Goal: Task Accomplishment & Management: Complete application form

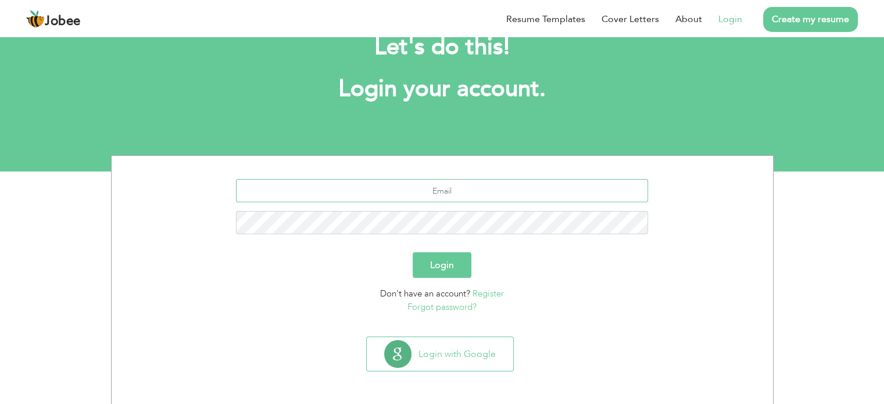
click at [466, 191] on input "text" at bounding box center [442, 190] width 412 height 23
type input "[EMAIL_ADDRESS][DOMAIN_NAME]"
click at [437, 256] on button "Login" at bounding box center [442, 265] width 59 height 26
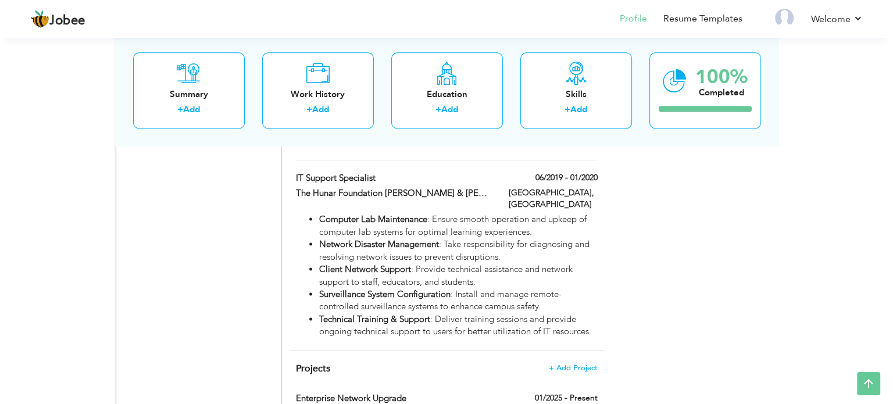
scroll to position [1569, 0]
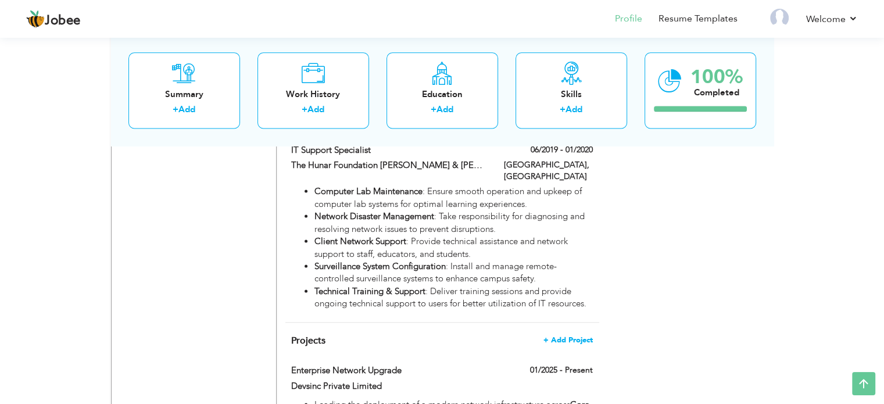
click at [565, 336] on span "+ Add Project" at bounding box center [567, 340] width 49 height 8
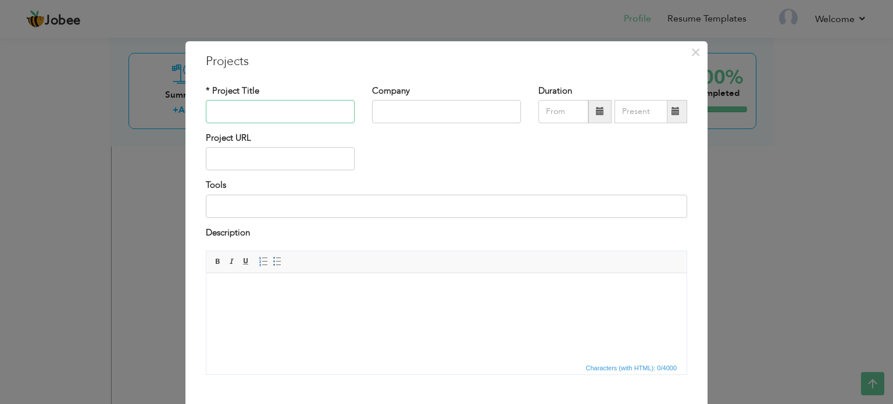
click at [255, 118] on input "text" at bounding box center [280, 111] width 149 height 23
click at [690, 50] on span "×" at bounding box center [695, 52] width 10 height 21
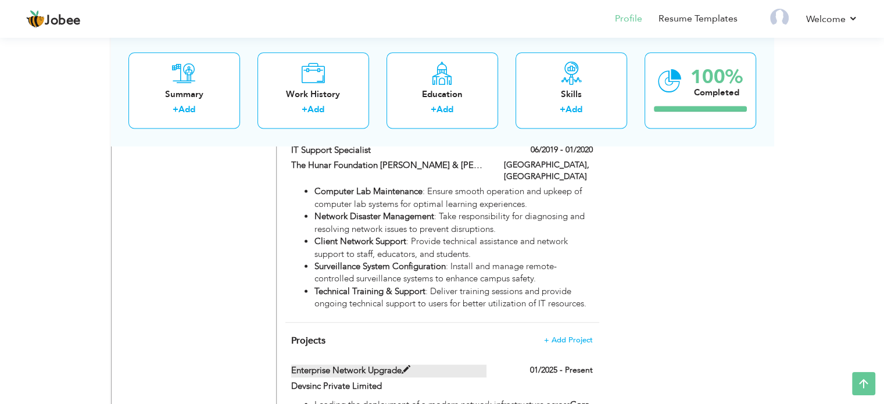
click at [407, 366] on span at bounding box center [406, 370] width 9 height 9
type input "Enterprise Network Upgrade"
type input "Devsinc Private Limited"
type input "01/2025"
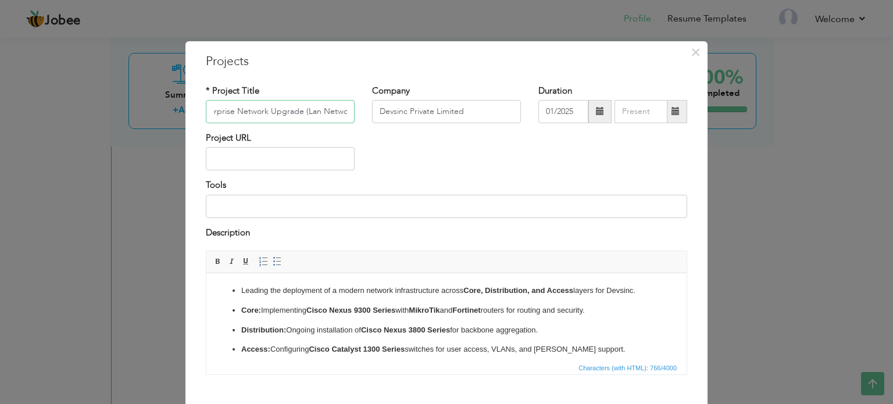
scroll to position [0, 20]
type input "Enterprise Network Upgrade (Lan Network)"
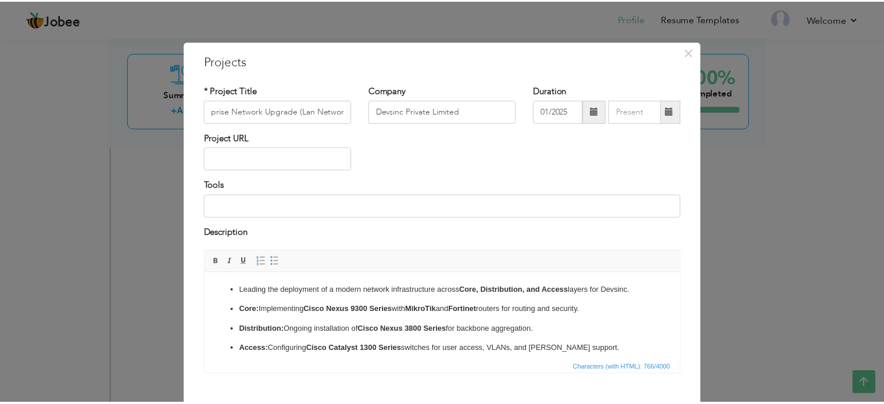
scroll to position [0, 0]
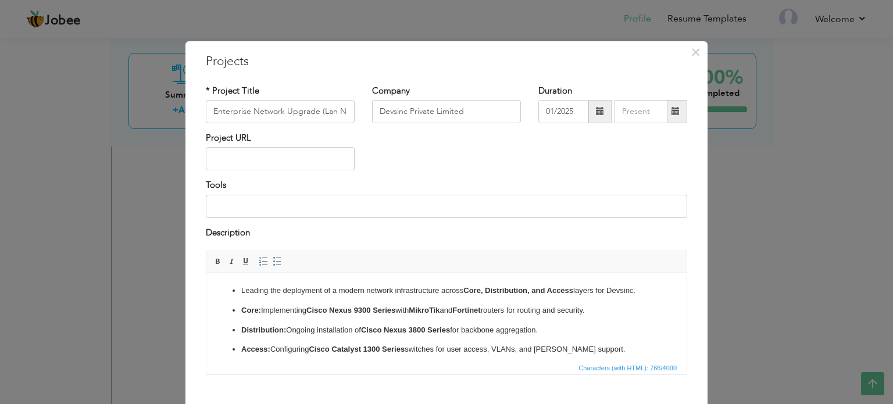
click at [427, 155] on div "Project URL" at bounding box center [446, 155] width 499 height 47
click at [277, 113] on input "Enterprise Network Upgrade (Lan Network)" at bounding box center [280, 111] width 149 height 23
drag, startPoint x: 312, startPoint y: 111, endPoint x: 206, endPoint y: 100, distance: 106.3
click at [206, 100] on input "Enterprise Network Upgrade (Lan Network)" at bounding box center [280, 111] width 149 height 23
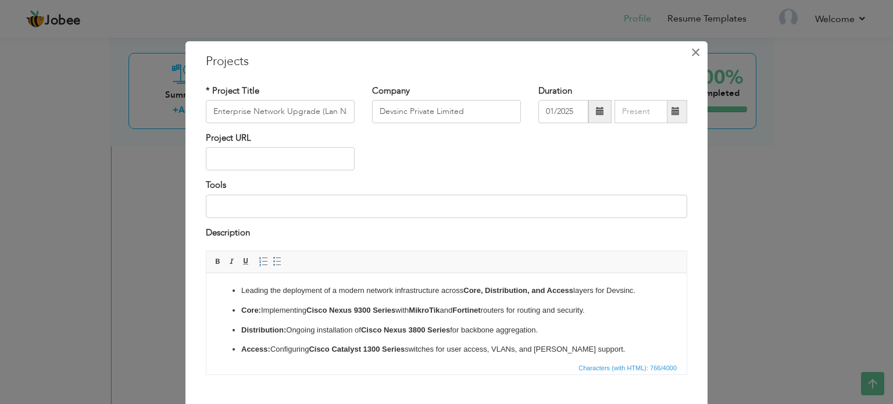
click at [692, 58] on span "×" at bounding box center [695, 52] width 10 height 21
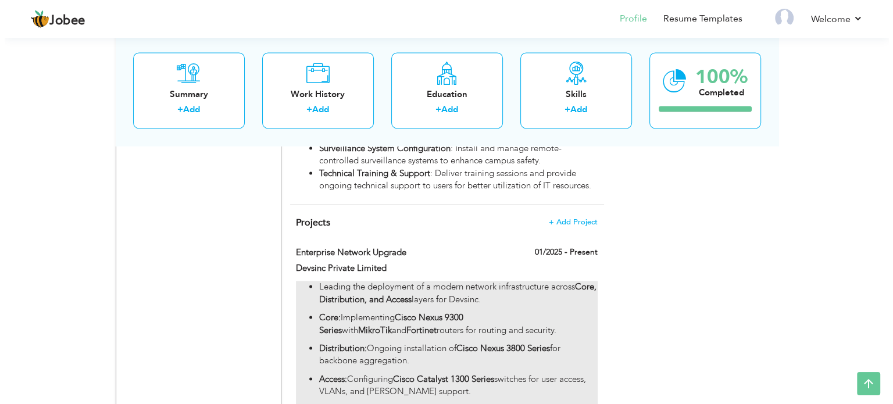
scroll to position [1685, 0]
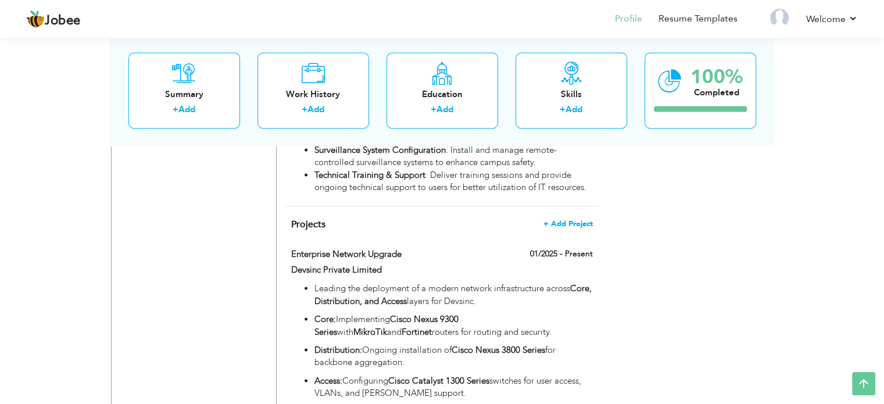
click at [569, 220] on span "+ Add Project" at bounding box center [567, 224] width 49 height 8
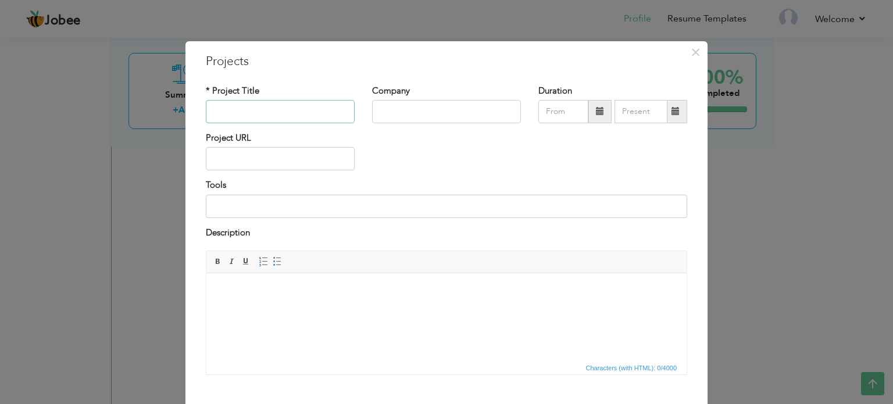
click at [278, 114] on input "text" at bounding box center [280, 111] width 149 height 23
paste input "Enterprise Network Upgrade"
click at [346, 116] on input "Enterprise Network Upgrade (Wifi Network)" at bounding box center [280, 111] width 149 height 23
click at [307, 117] on input "Enterprise Network Upgrade (Wifi Network)" at bounding box center [280, 111] width 149 height 23
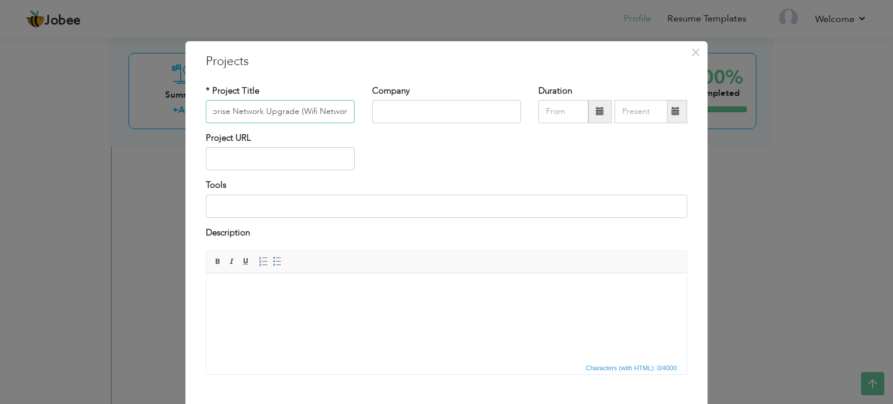
scroll to position [0, 23]
type input "Enterprise Network Upgrade (Wifi Network)"
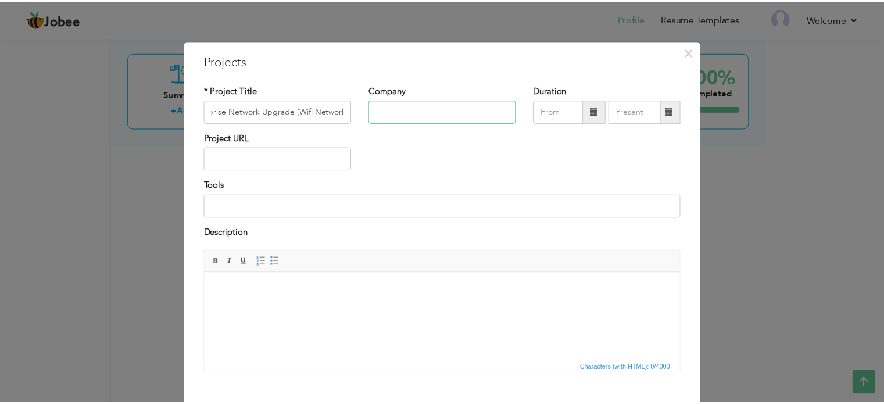
scroll to position [0, 0]
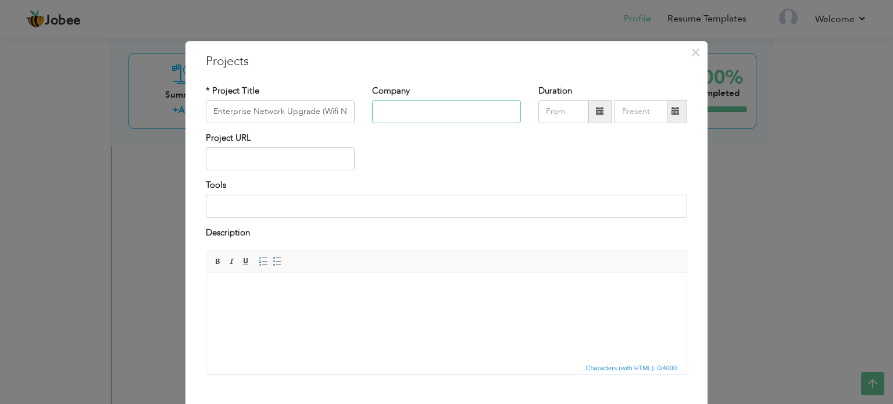
click at [443, 111] on input "text" at bounding box center [446, 111] width 149 height 23
drag, startPoint x: 425, startPoint y: 111, endPoint x: 322, endPoint y: 116, distance: 103.0
click at [322, 116] on div "* Project Title Enterprise Network Upgrade (Wifi Network) Company Devsinc Durat…" at bounding box center [446, 108] width 499 height 47
paste input "private limited"
click at [409, 113] on input "Devsinc private limited" at bounding box center [446, 111] width 149 height 23
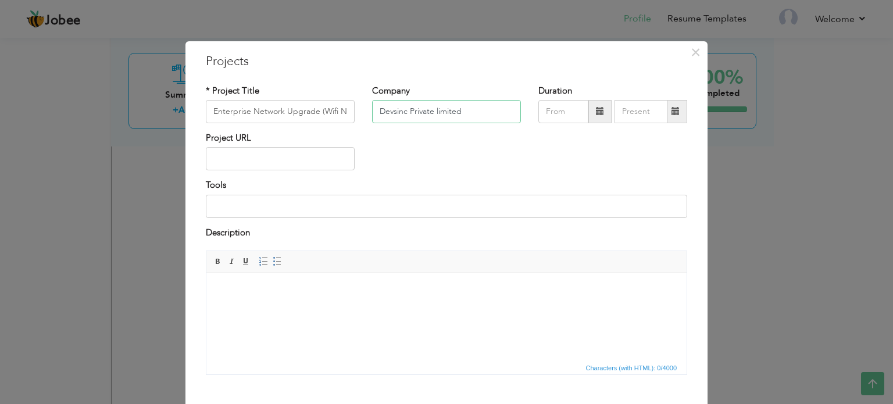
click at [437, 114] on input "Devsinc Private limited" at bounding box center [446, 111] width 149 height 23
type input "Devsinc Private Limited"
click at [596, 111] on span at bounding box center [600, 111] width 8 height 8
type input "09/2025"
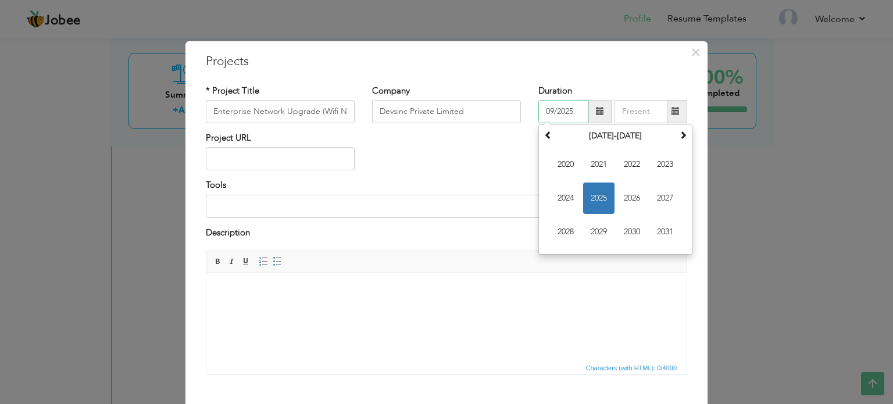
click at [595, 199] on span "2025" at bounding box center [598, 197] width 31 height 31
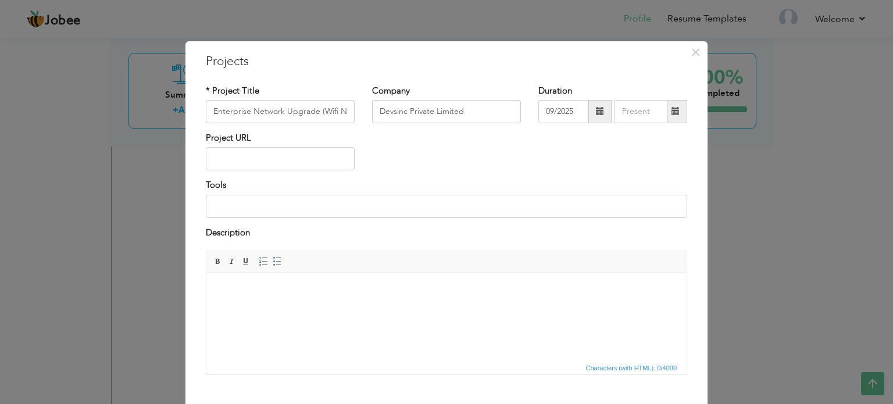
click at [757, 170] on div "× Projects * Project Title Enterprise Network Upgrade (Wifi Network) Company De…" at bounding box center [446, 202] width 893 height 404
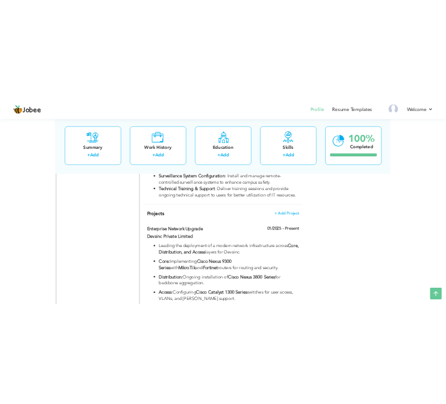
scroll to position [1685, 0]
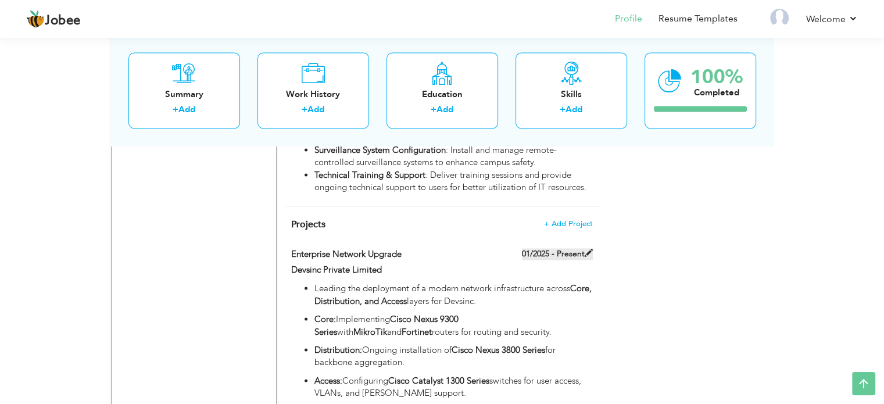
click at [583, 248] on label "01/2025 - Present" at bounding box center [557, 254] width 71 height 12
type input "Enterprise Network Upgrade"
type input "01/2025"
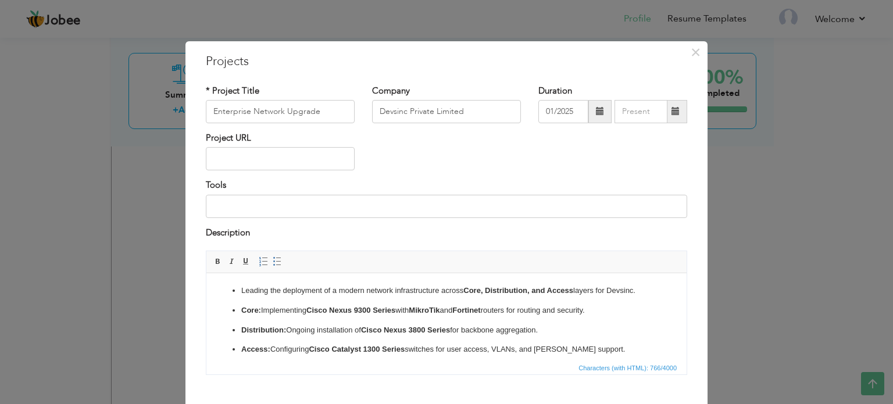
click at [674, 112] on span at bounding box center [675, 111] width 8 height 8
type input "09/2025"
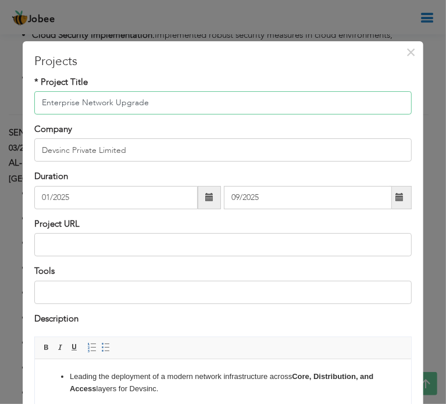
drag, startPoint x: 149, startPoint y: 106, endPoint x: 28, endPoint y: 113, distance: 121.7
click at [28, 113] on div "* Project Title Enterprise Network Upgrade" at bounding box center [223, 95] width 394 height 38
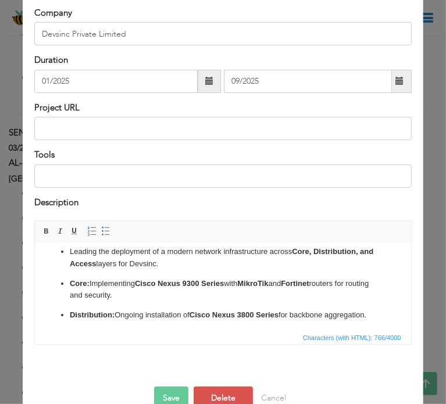
scroll to position [0, 0]
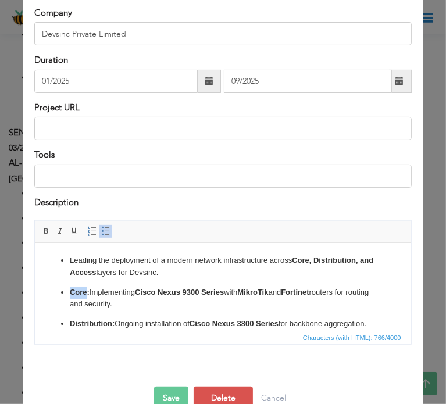
drag, startPoint x: 86, startPoint y: 289, endPoint x: 65, endPoint y: 292, distance: 21.2
click at [65, 292] on ul "Leading the deployment of a modern network infrastructure across Core, Distribu…" at bounding box center [222, 323] width 352 height 139
copy strong "Core"
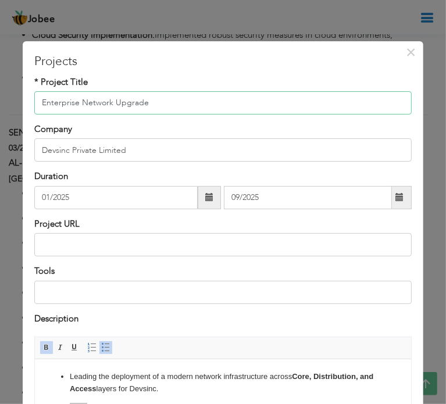
click at [83, 98] on input "Enterprise Network Upgrade" at bounding box center [222, 102] width 377 height 23
click at [82, 96] on input "Enterprise Network Upgrade" at bounding box center [222, 102] width 377 height 23
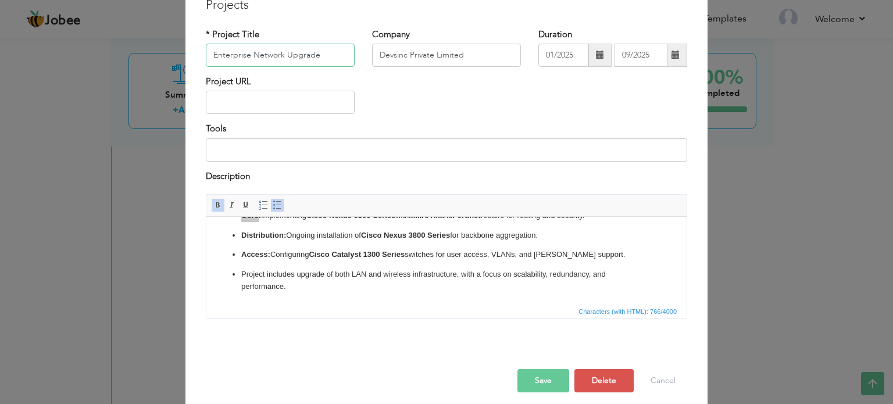
scroll to position [65, 0]
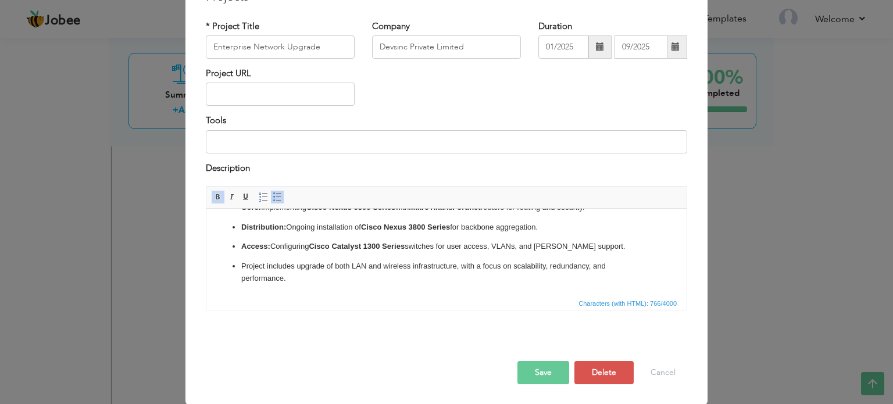
click at [286, 276] on p "Project includes upgrade of both LAN and wireless infrastructure, with a focus …" at bounding box center [446, 272] width 410 height 24
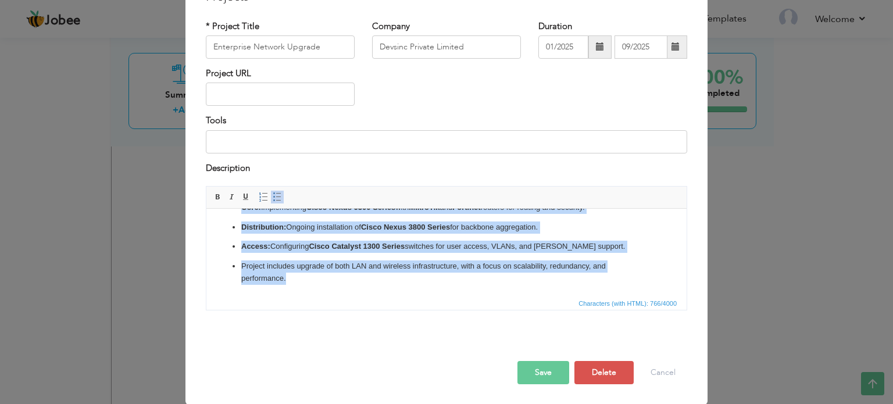
copy ul "Leading the deployment of a modern network infrastructure across Core, Distribu…"
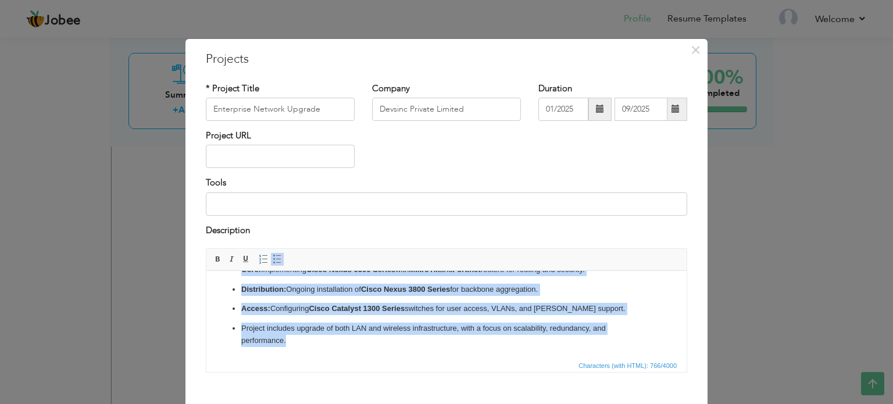
scroll to position [0, 0]
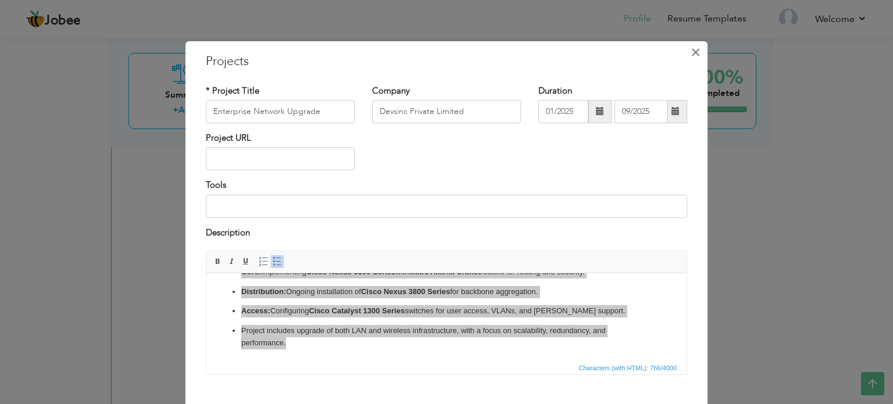
click at [690, 51] on span "×" at bounding box center [695, 52] width 10 height 21
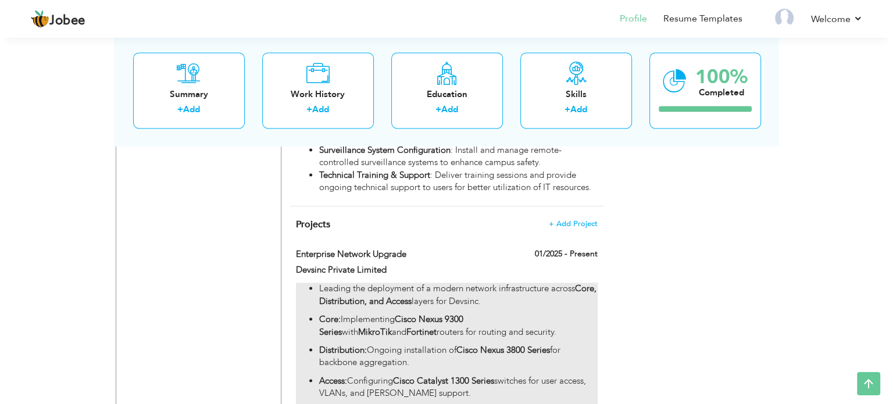
scroll to position [1627, 0]
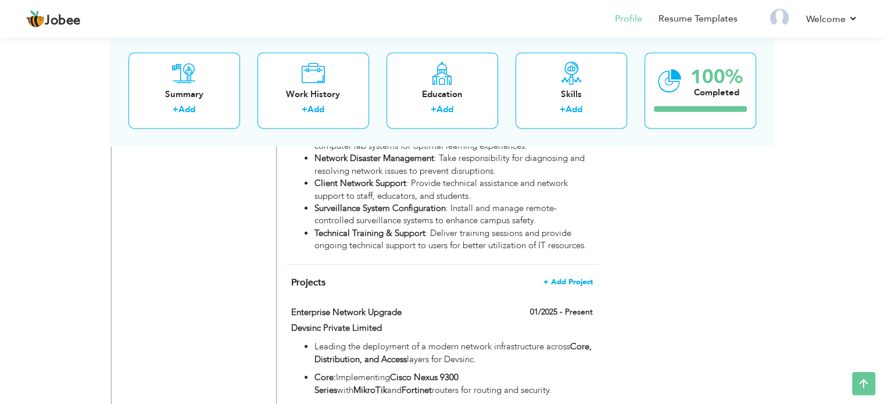
click at [569, 278] on span "+ Add Project" at bounding box center [567, 282] width 49 height 8
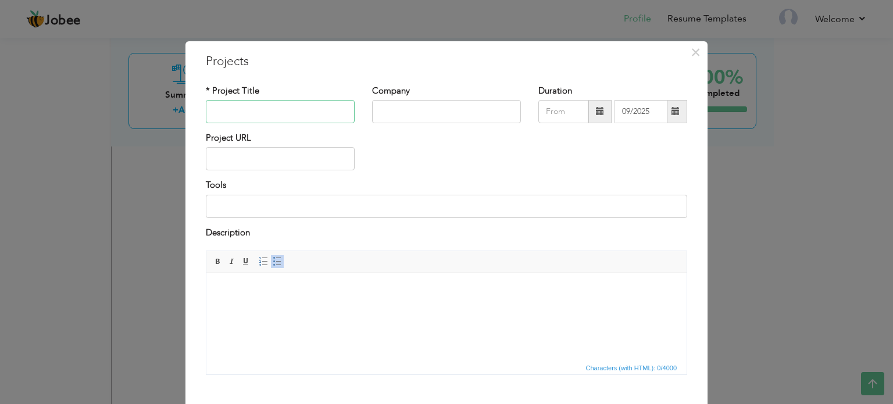
click at [243, 108] on input "text" at bounding box center [280, 111] width 149 height 23
paste input "Ruckus Wireless Network Deployment for Devsinc"
type input "Ruckus Wireless Network Deployment for Devsinc"
click at [437, 113] on input "text" at bounding box center [446, 111] width 149 height 23
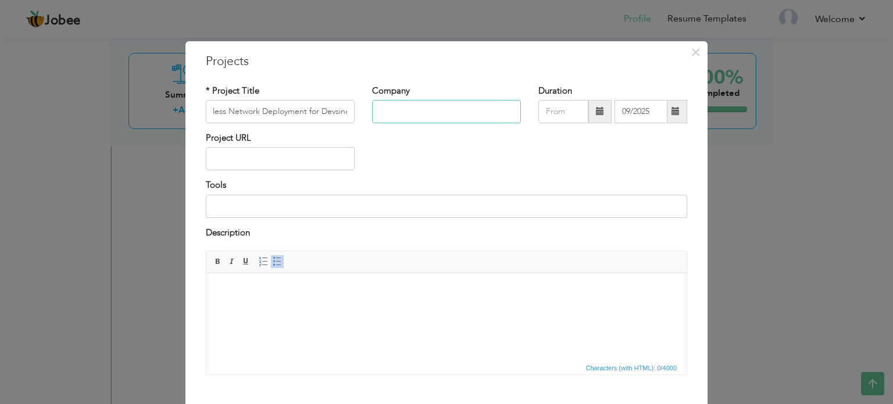
scroll to position [0, 0]
type input "Devsinc"
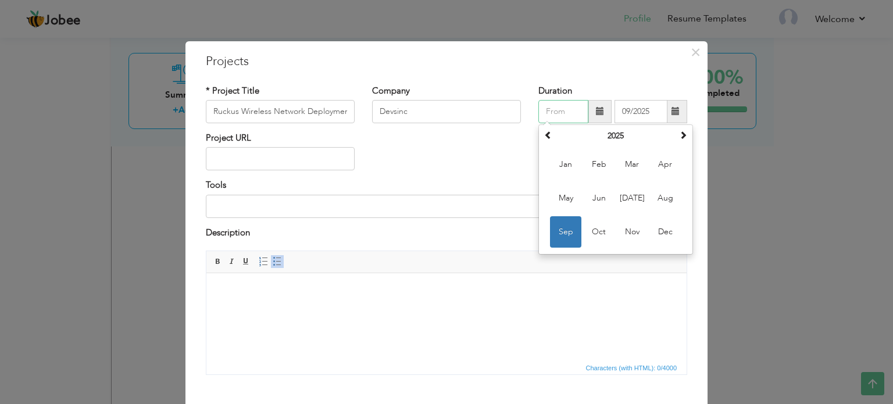
click at [564, 109] on input "text" at bounding box center [563, 111] width 50 height 23
click at [588, 202] on span "Jun" at bounding box center [598, 197] width 31 height 31
type input "06/2025"
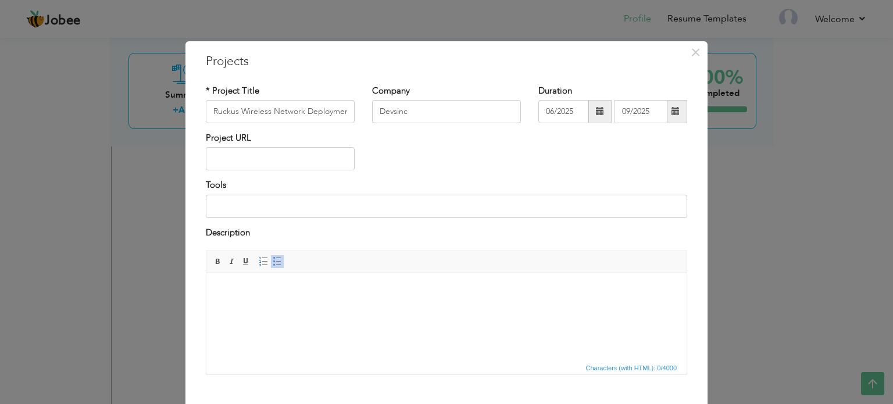
click at [671, 114] on span at bounding box center [675, 111] width 8 height 8
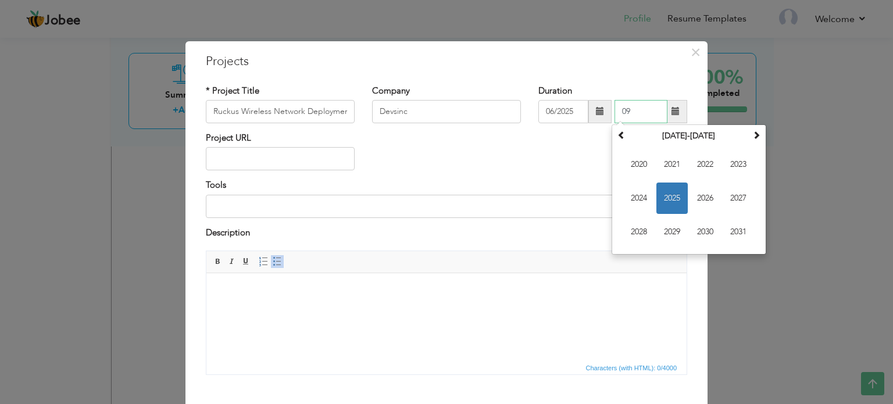
type input "0"
click at [519, 157] on div "Project URL" at bounding box center [446, 155] width 499 height 47
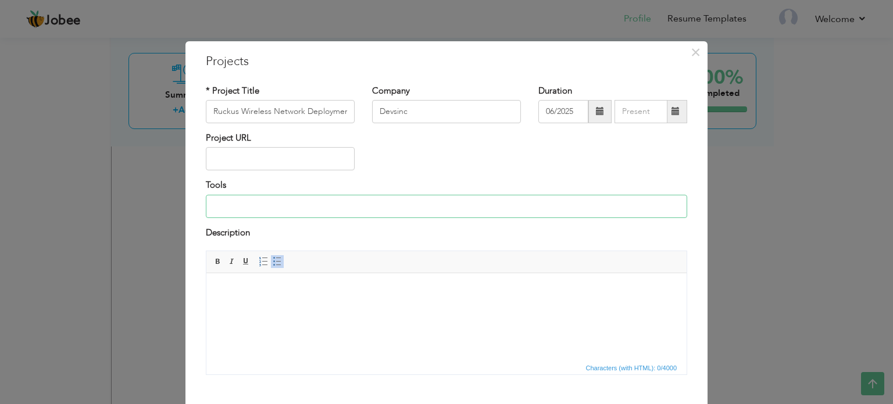
click at [278, 209] on input at bounding box center [446, 206] width 481 height 23
click at [291, 306] on html at bounding box center [446, 290] width 480 height 35
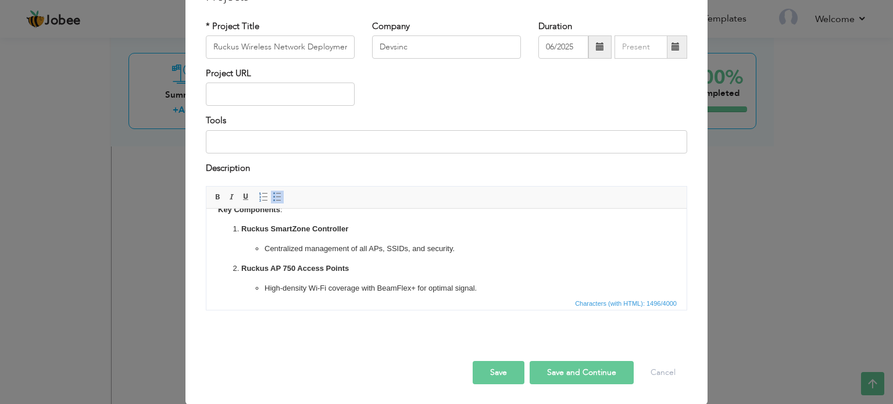
scroll to position [232, 0]
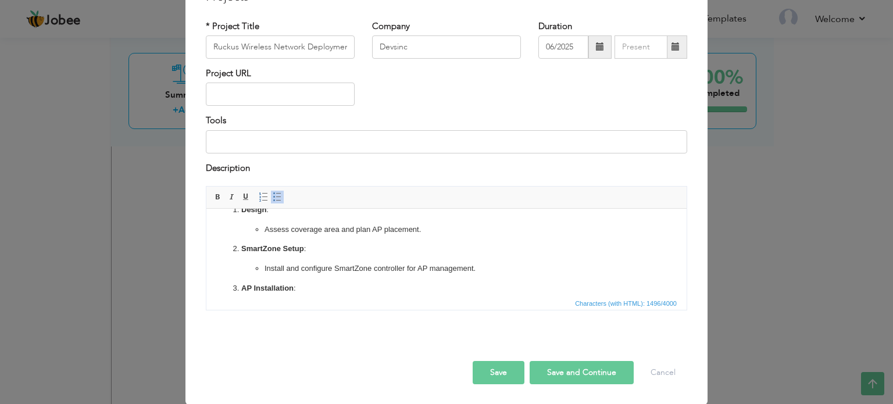
click at [572, 375] on button "Save and Continue" at bounding box center [581, 372] width 104 height 23
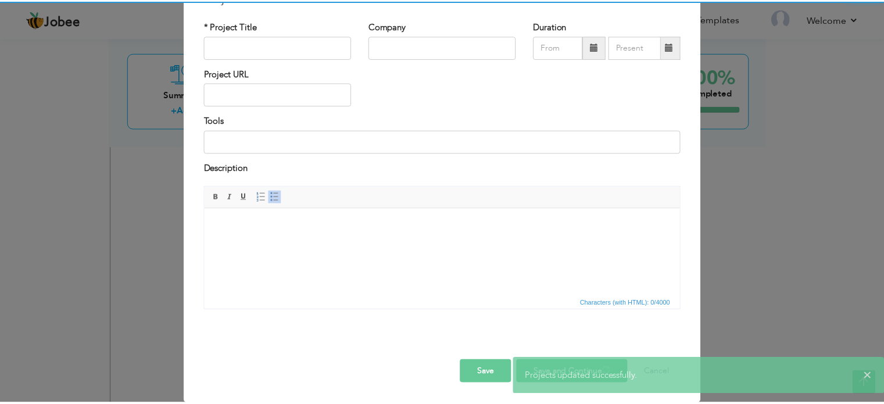
scroll to position [0, 0]
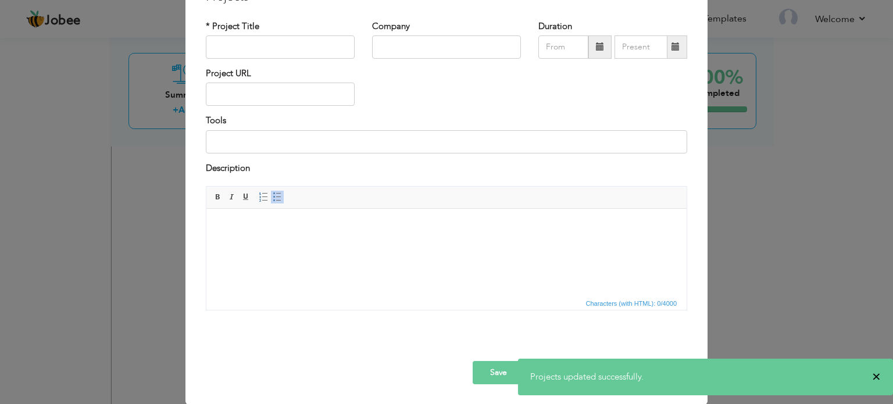
click at [875, 379] on span "×" at bounding box center [876, 377] width 9 height 12
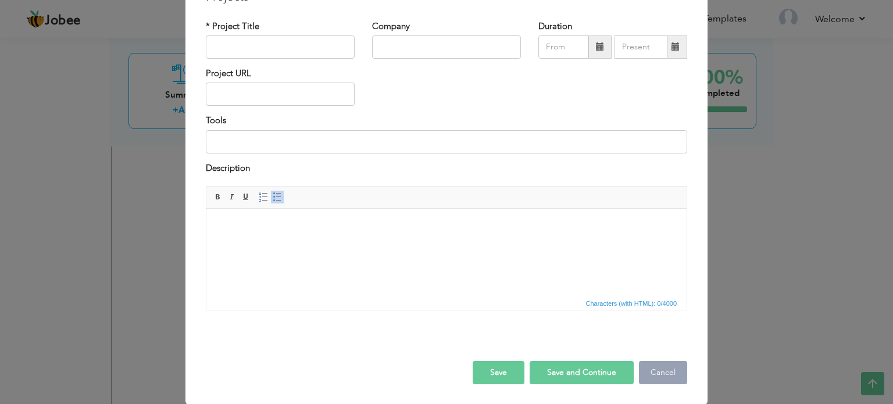
click at [664, 374] on button "Cancel" at bounding box center [663, 372] width 48 height 23
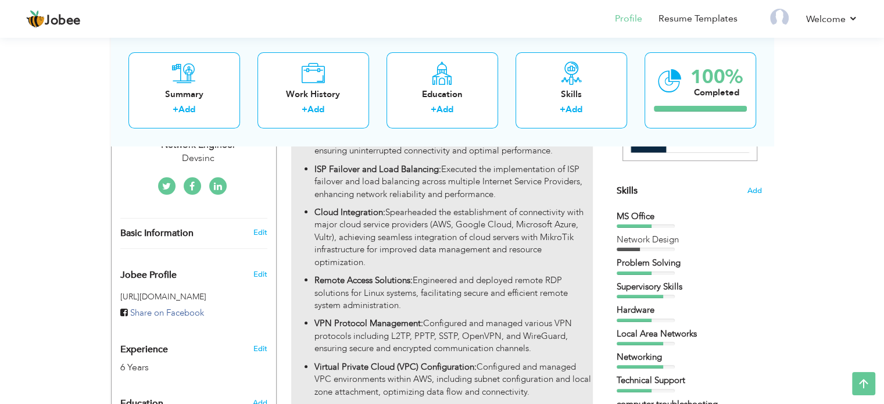
scroll to position [291, 0]
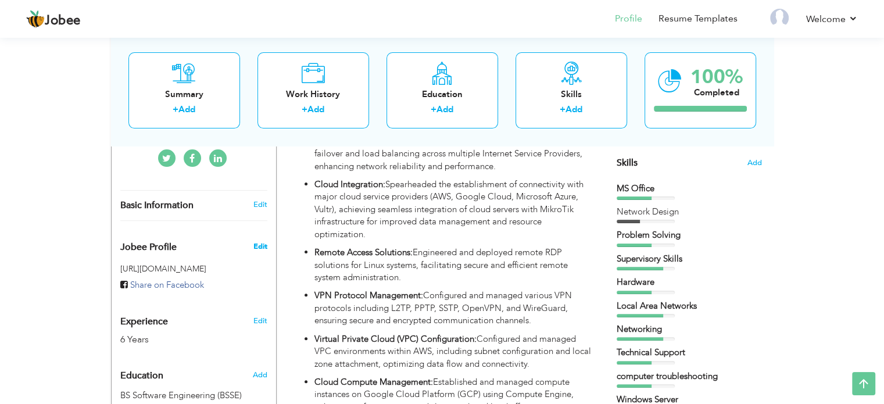
click at [260, 241] on span "Edit" at bounding box center [260, 246] width 14 height 10
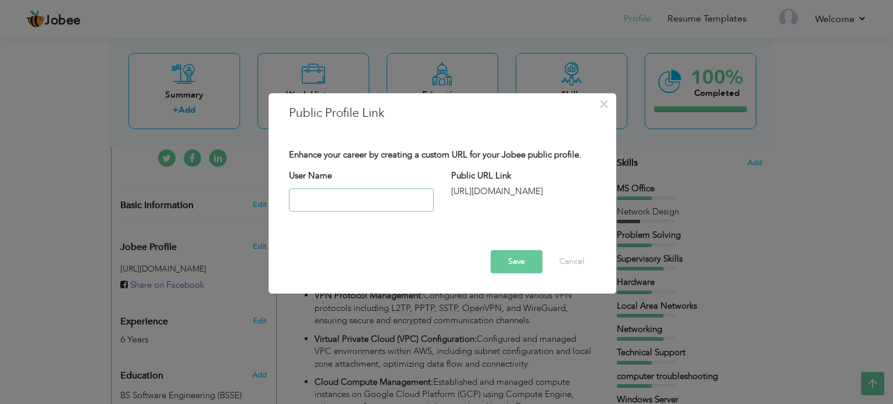
click at [360, 201] on input "text" at bounding box center [361, 199] width 145 height 23
click at [570, 258] on button "Cancel" at bounding box center [571, 261] width 48 height 23
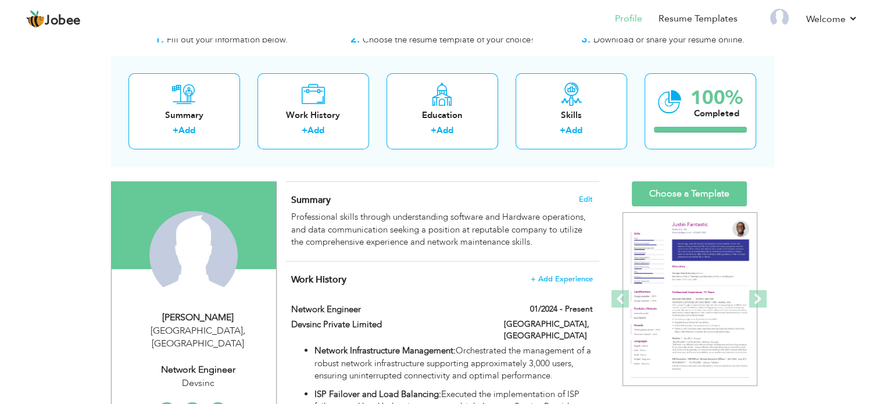
scroll to position [58, 0]
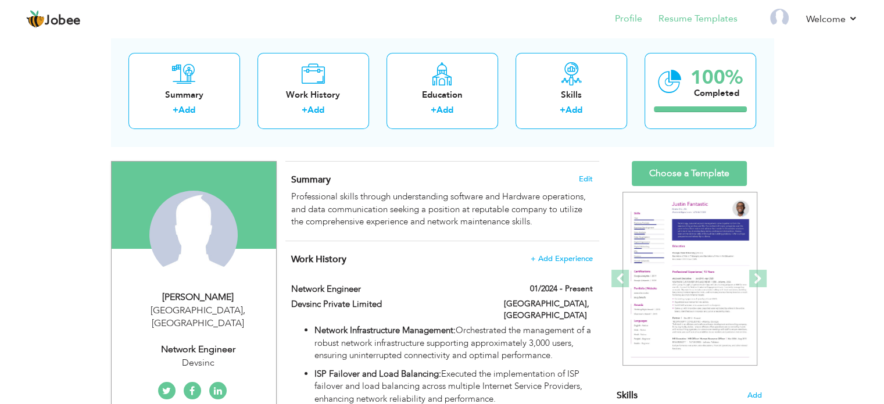
click at [688, 28] on li "Resume Templates" at bounding box center [689, 19] width 95 height 31
click at [683, 24] on link "Resume Templates" at bounding box center [697, 18] width 79 height 13
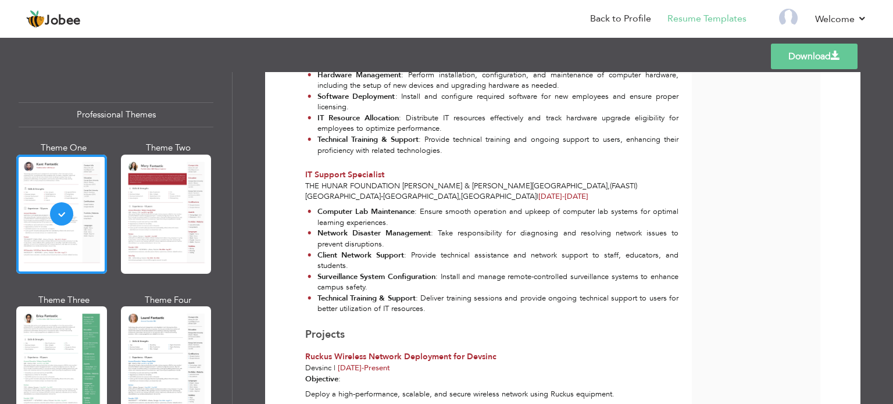
scroll to position [1148, 0]
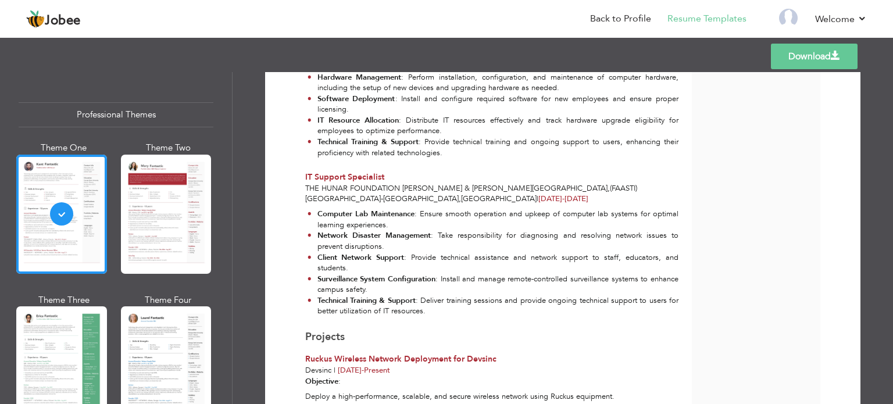
click at [808, 58] on link "Download" at bounding box center [814, 57] width 87 height 26
click at [809, 59] on link "Download" at bounding box center [814, 57] width 87 height 26
